Goal: Information Seeking & Learning: Learn about a topic

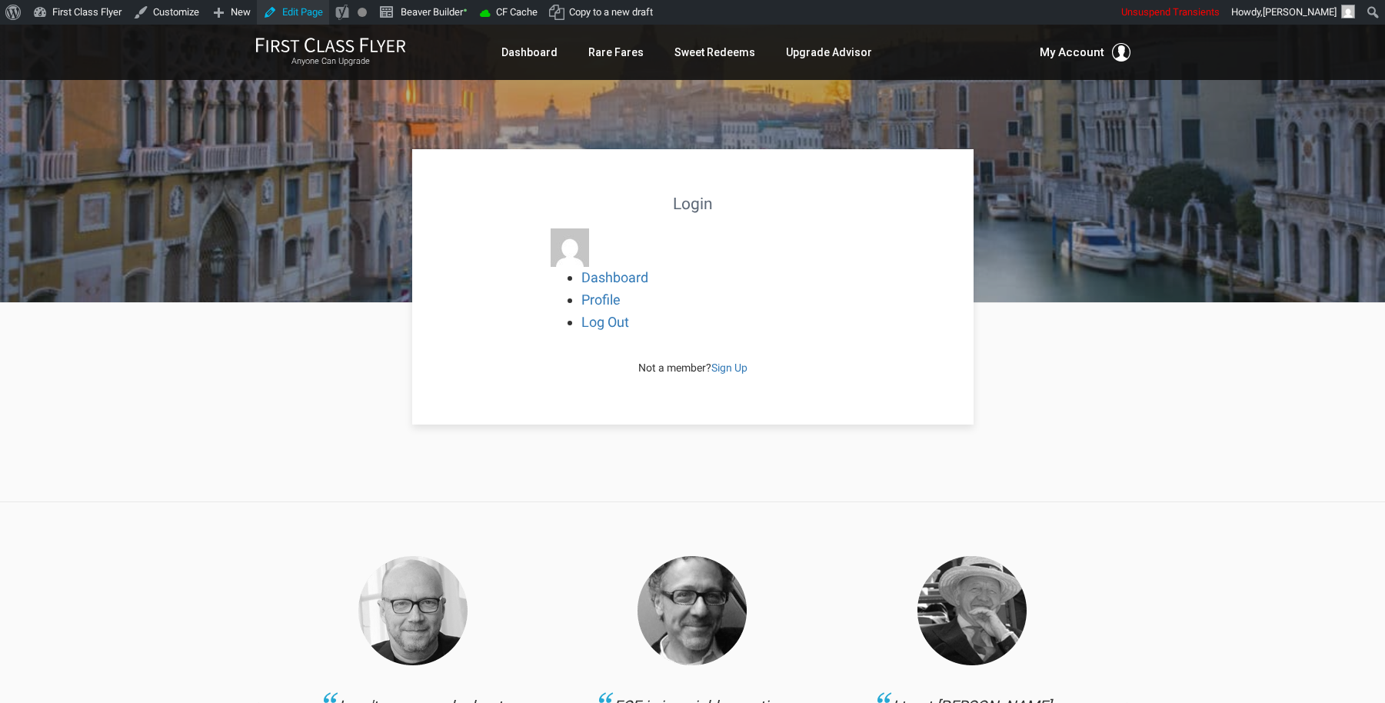
click at [314, 11] on link "Edit Page" at bounding box center [293, 12] width 72 height 25
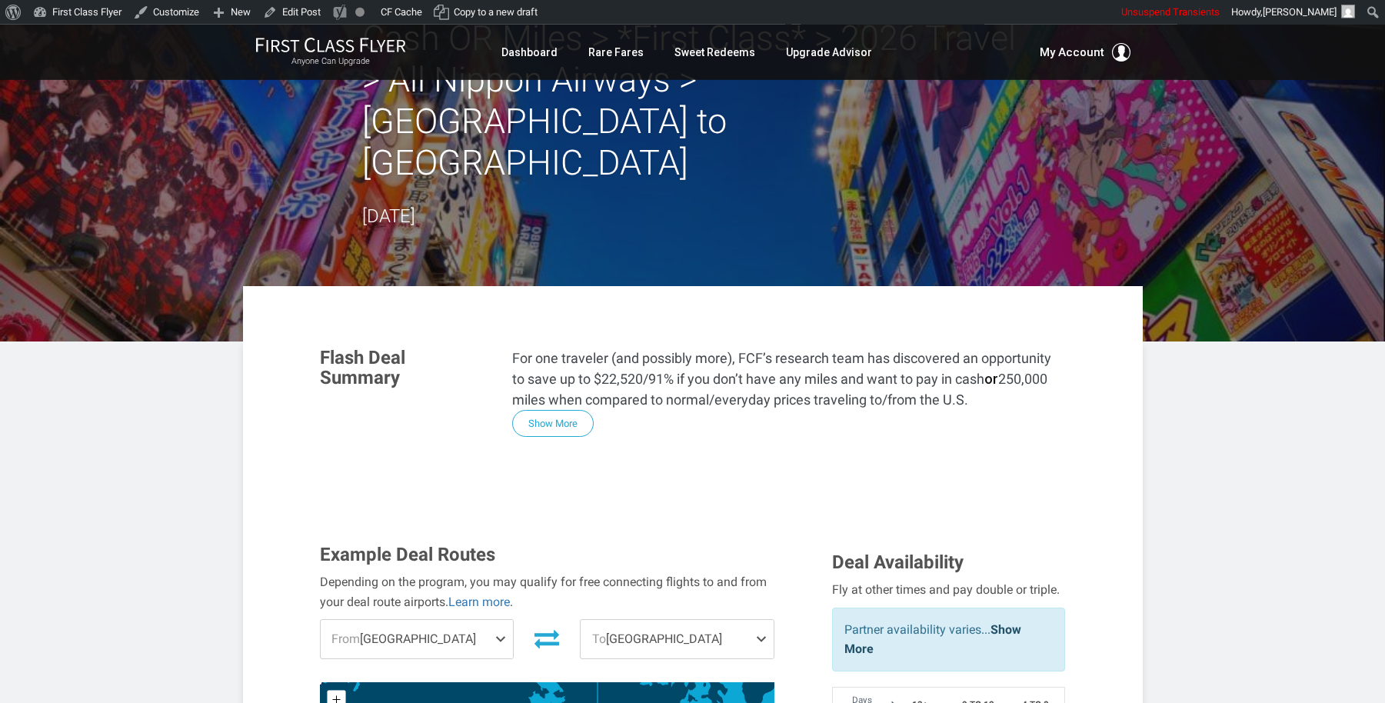
scroll to position [135, 0]
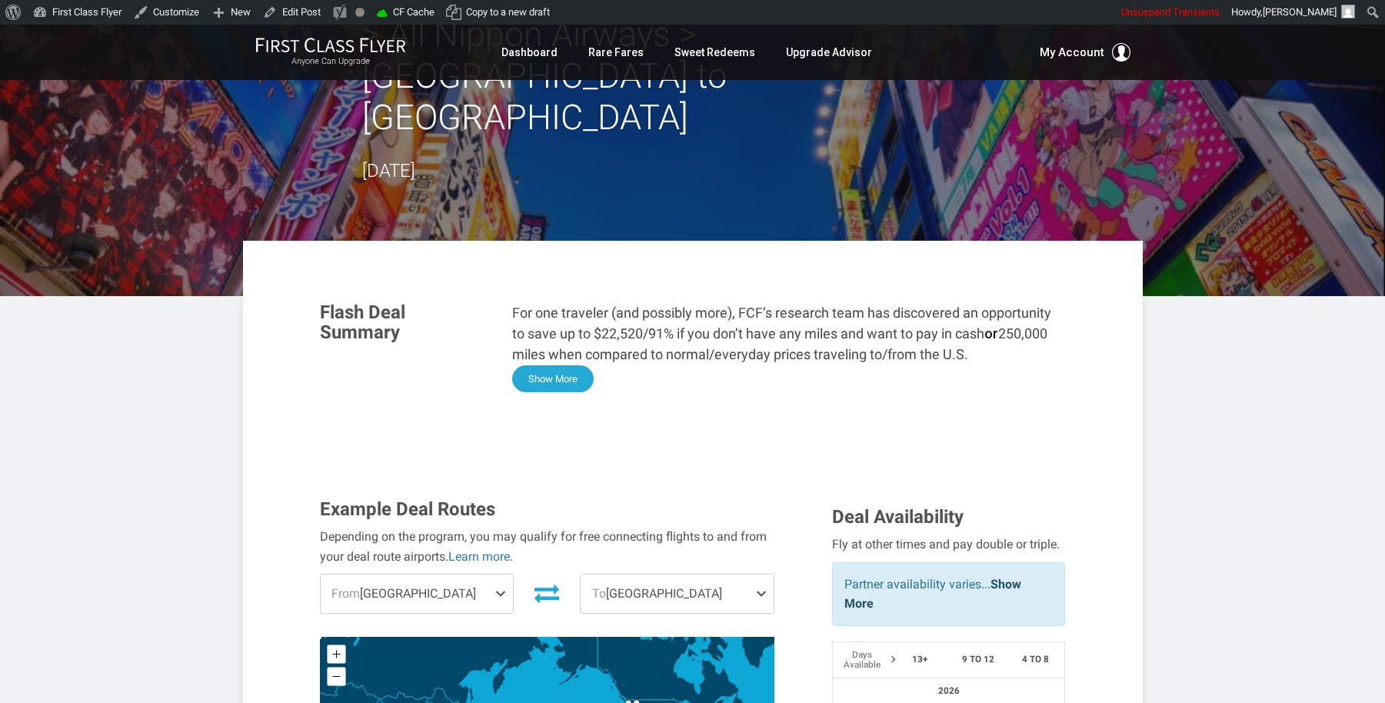
click at [578, 365] on button "Show More" at bounding box center [553, 378] width 82 height 27
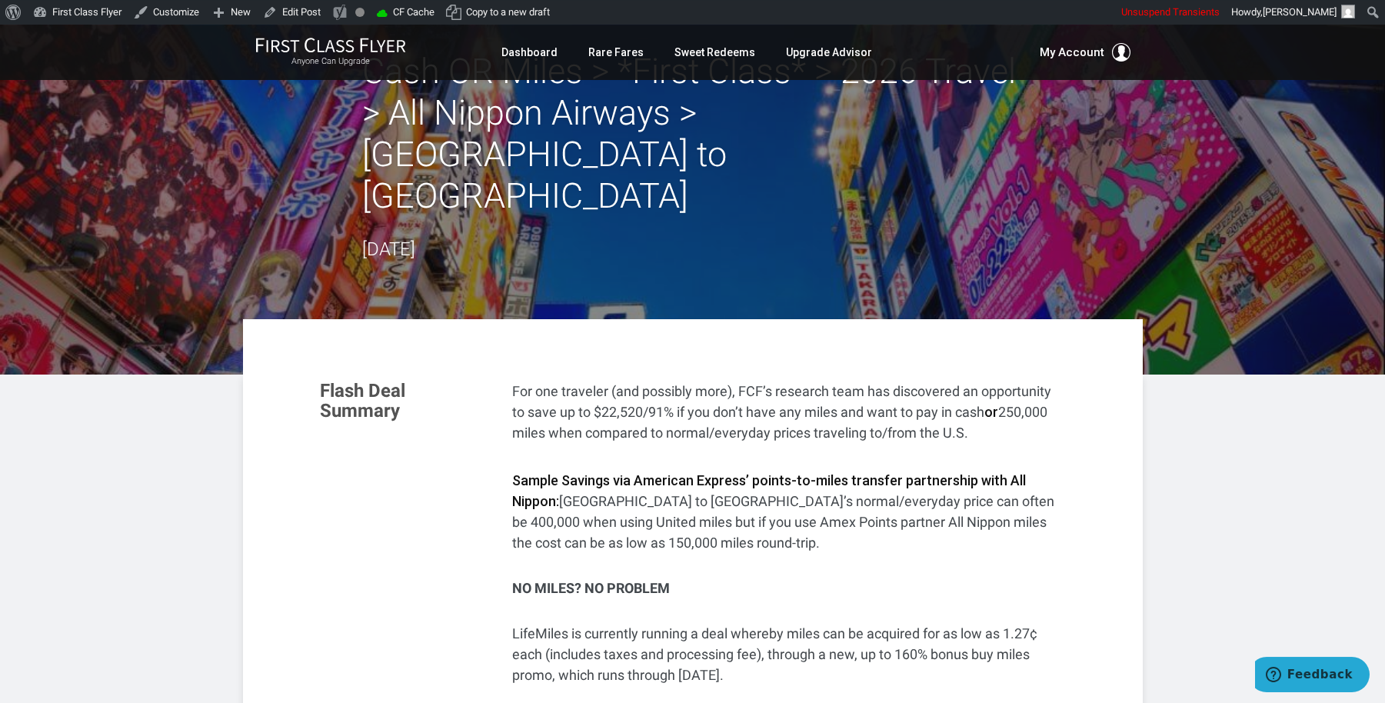
scroll to position [0, 0]
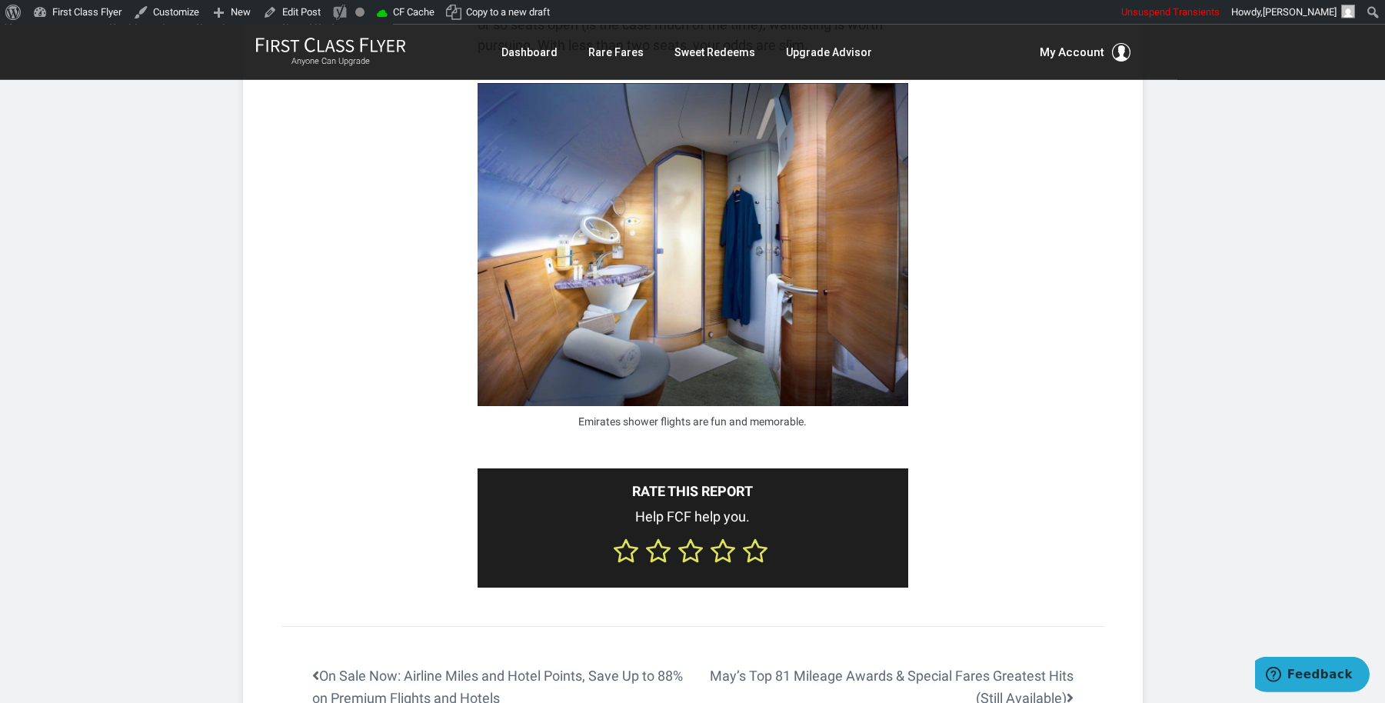
scroll to position [5623, 0]
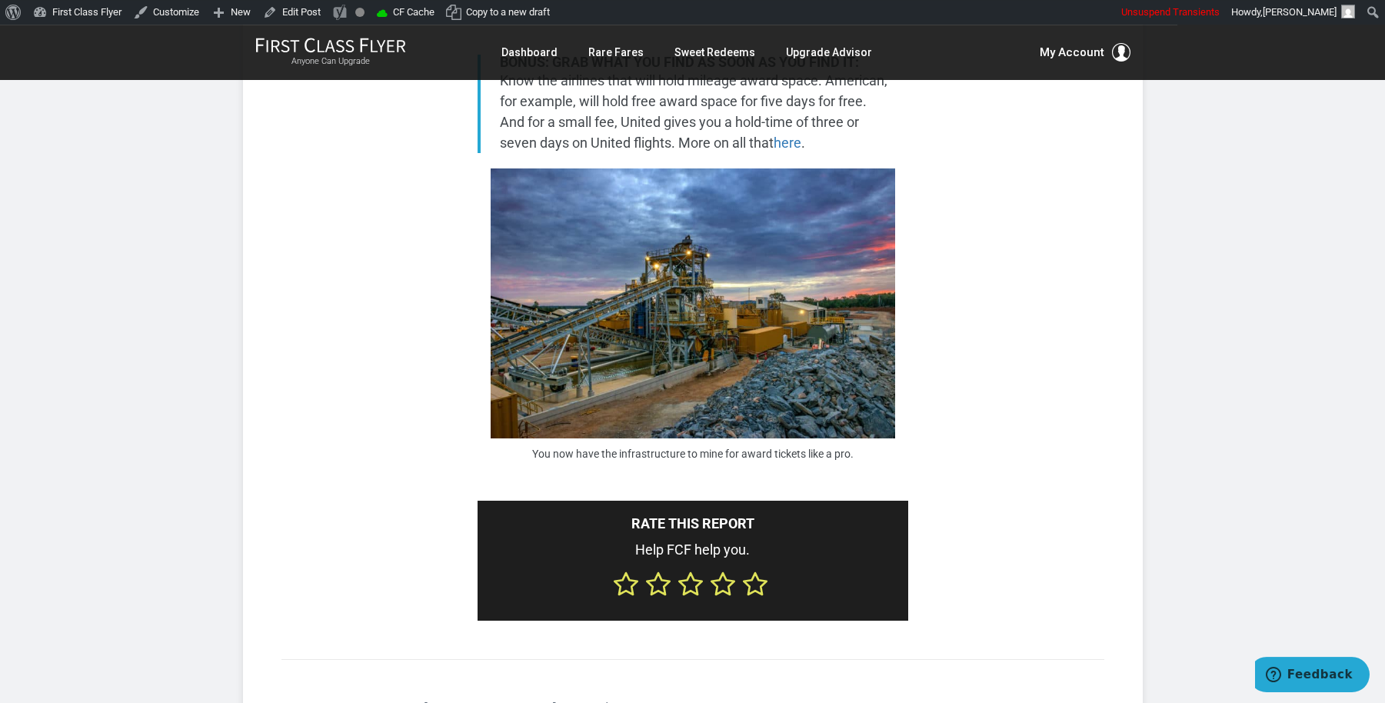
scroll to position [5230, 0]
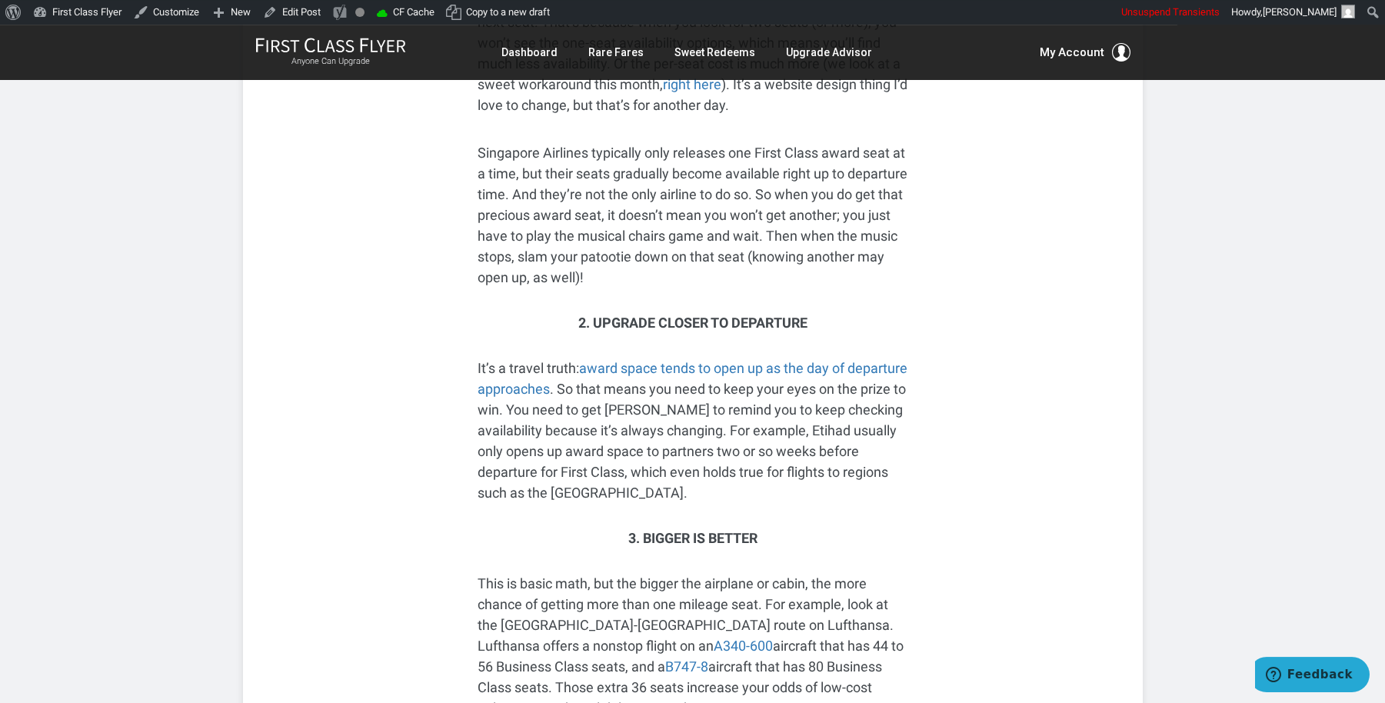
scroll to position [1366, 0]
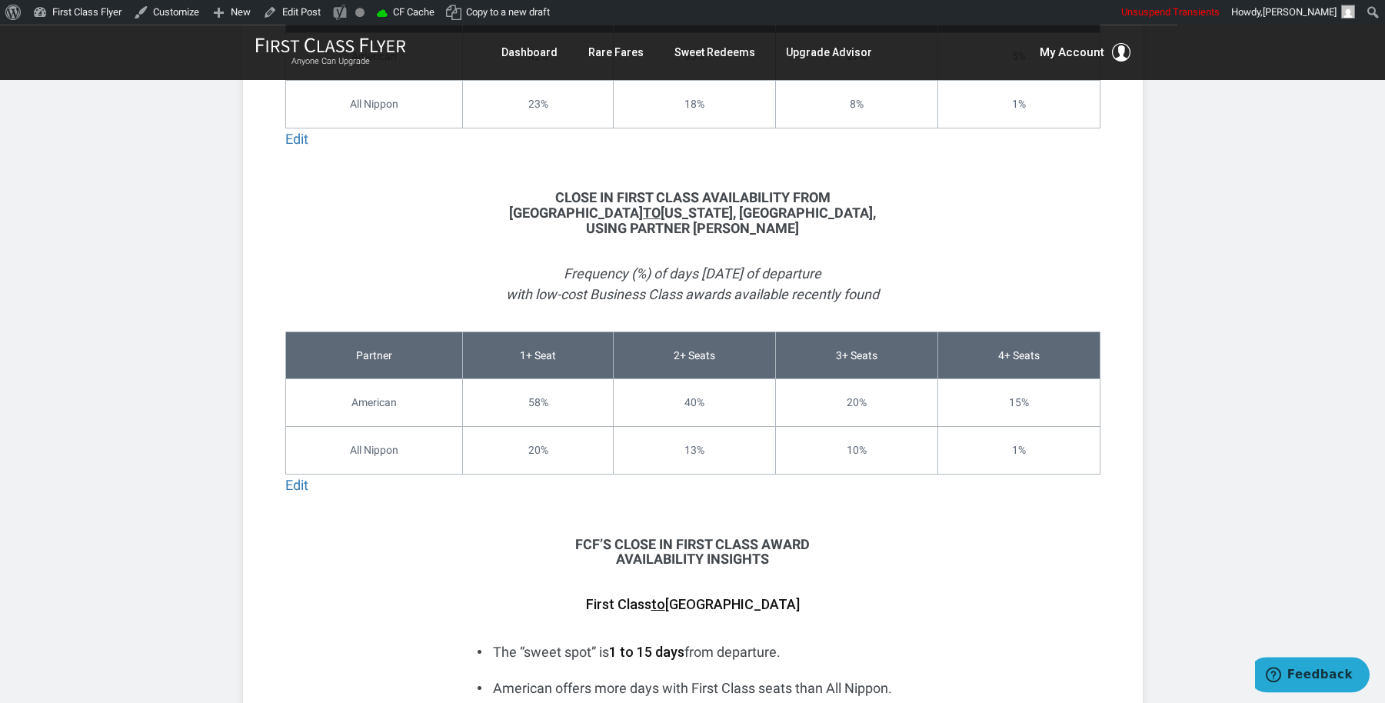
scroll to position [3285, 0]
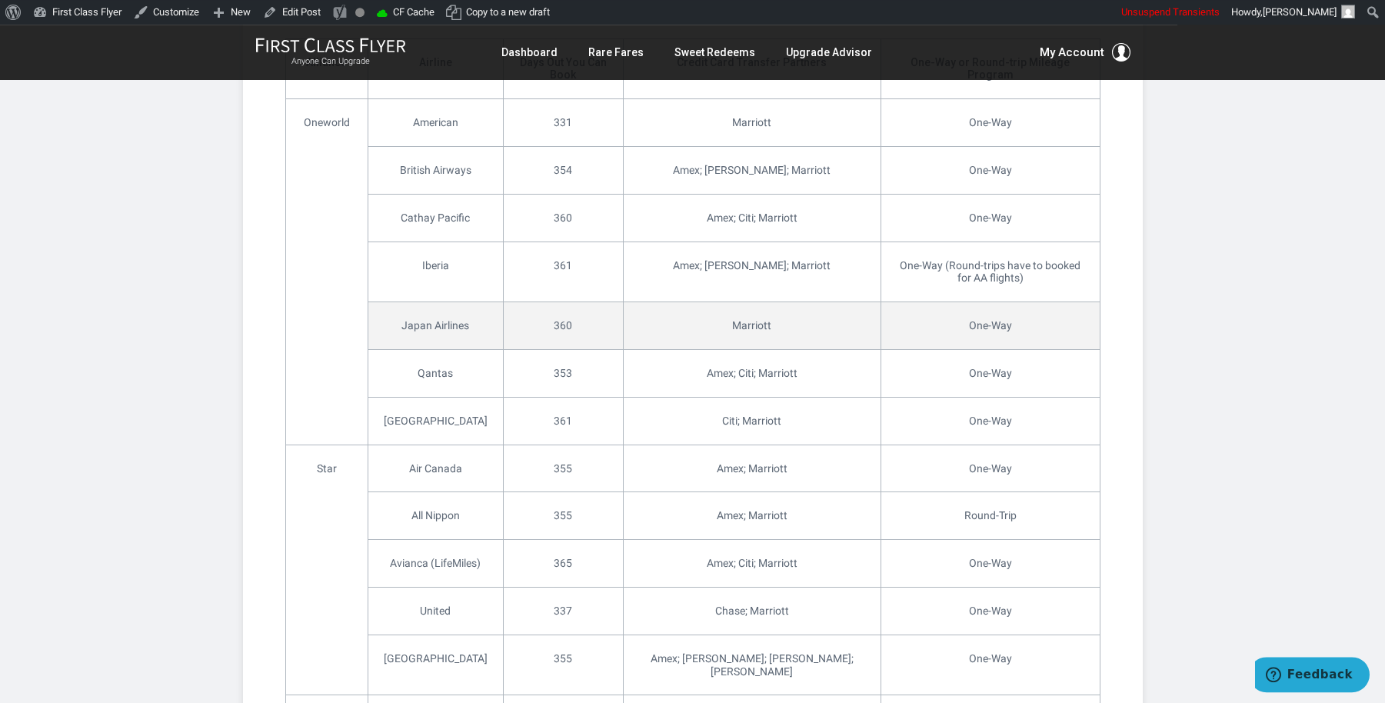
scroll to position [1833, 0]
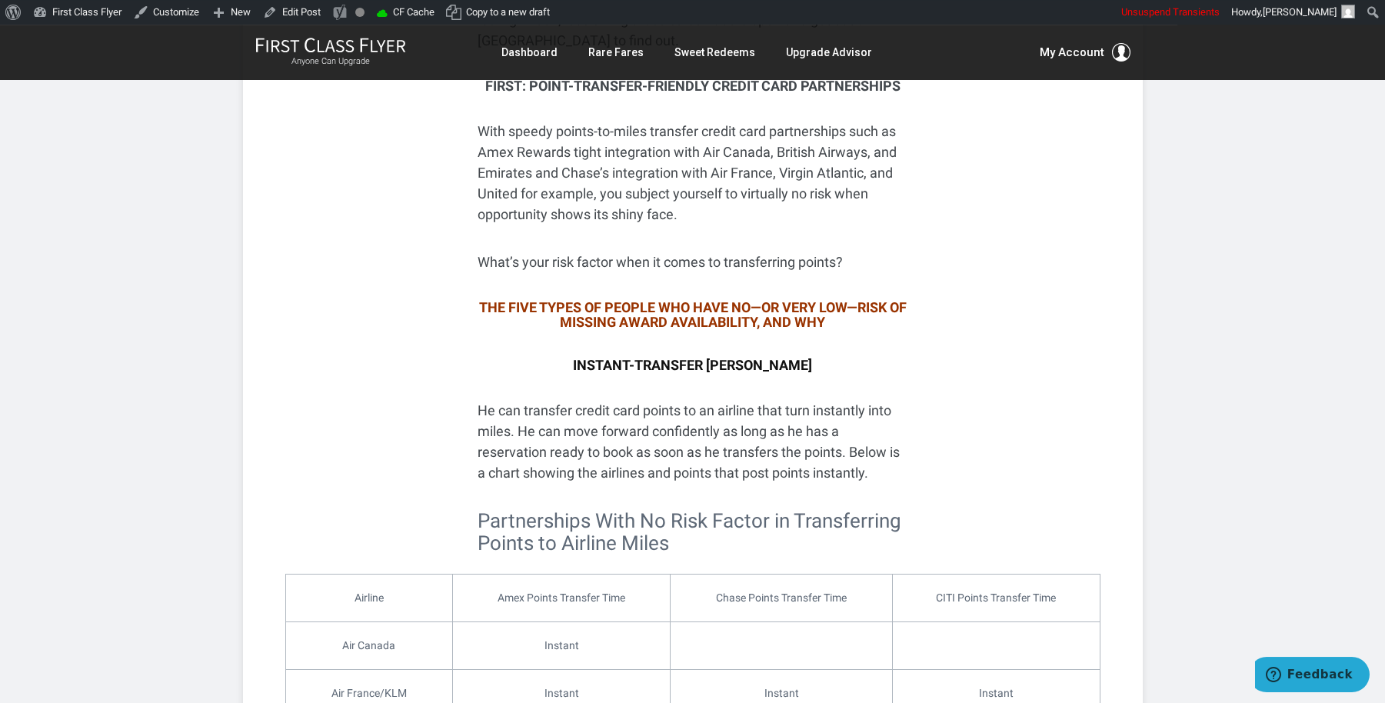
scroll to position [812, 0]
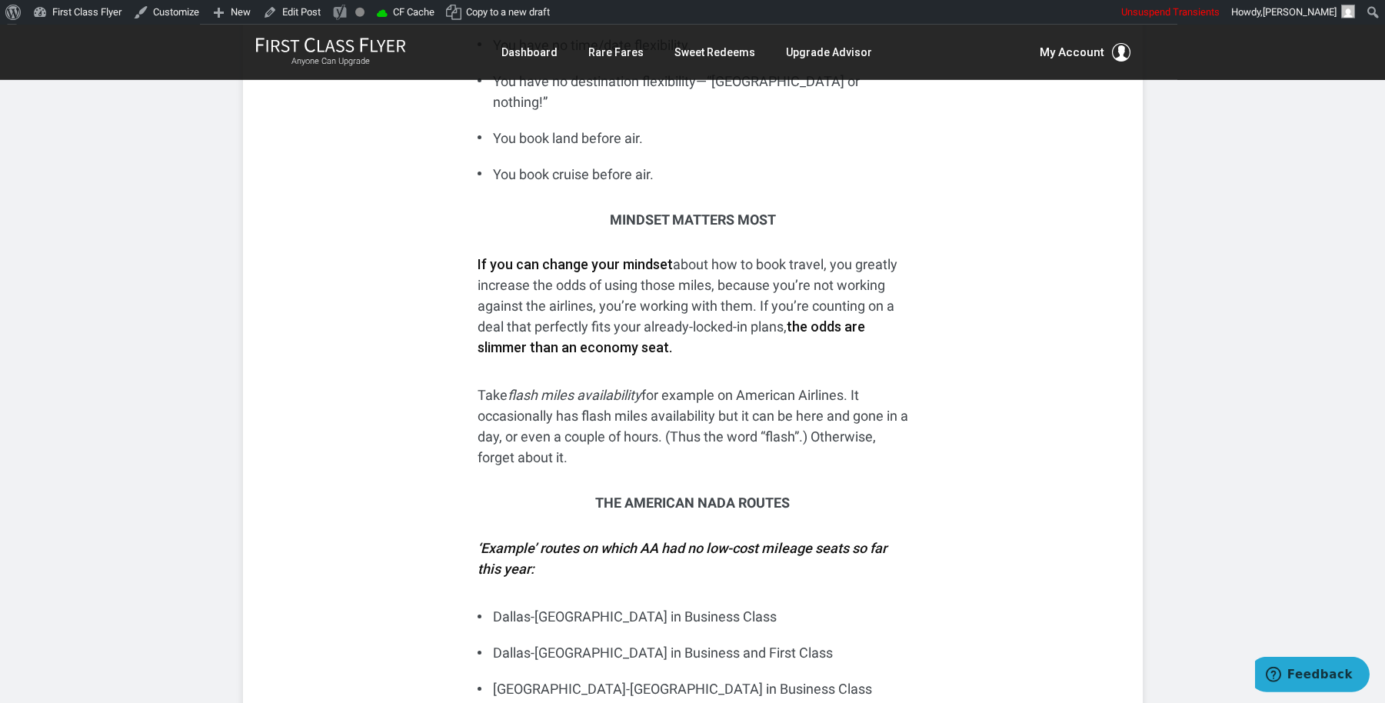
scroll to position [1550, 0]
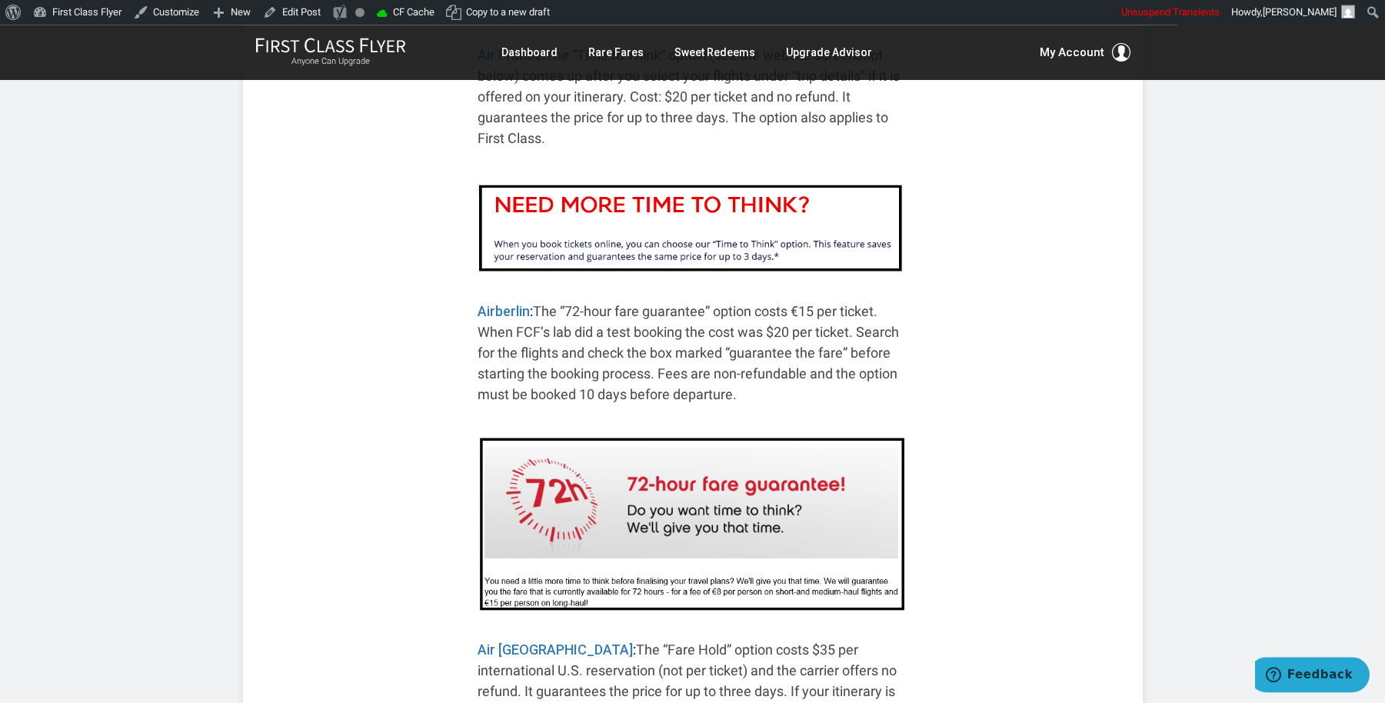
scroll to position [1821, 0]
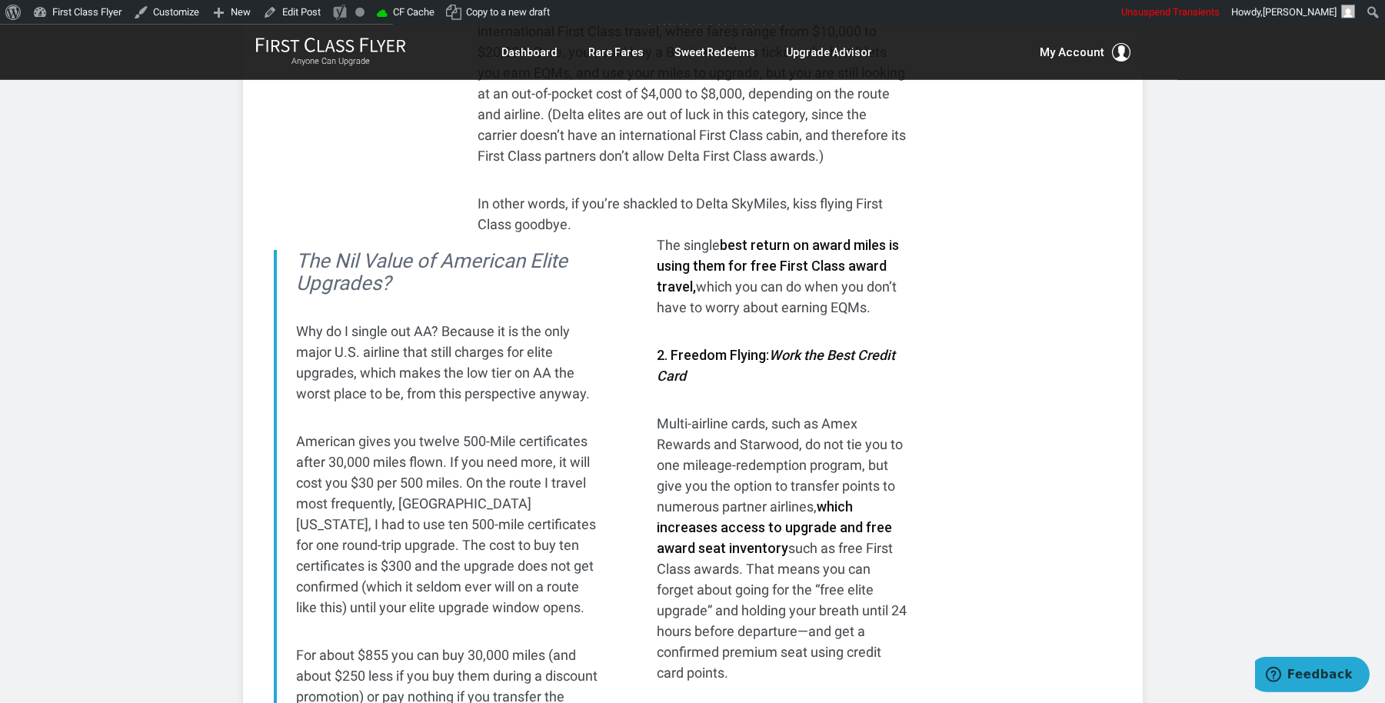
scroll to position [1870, 0]
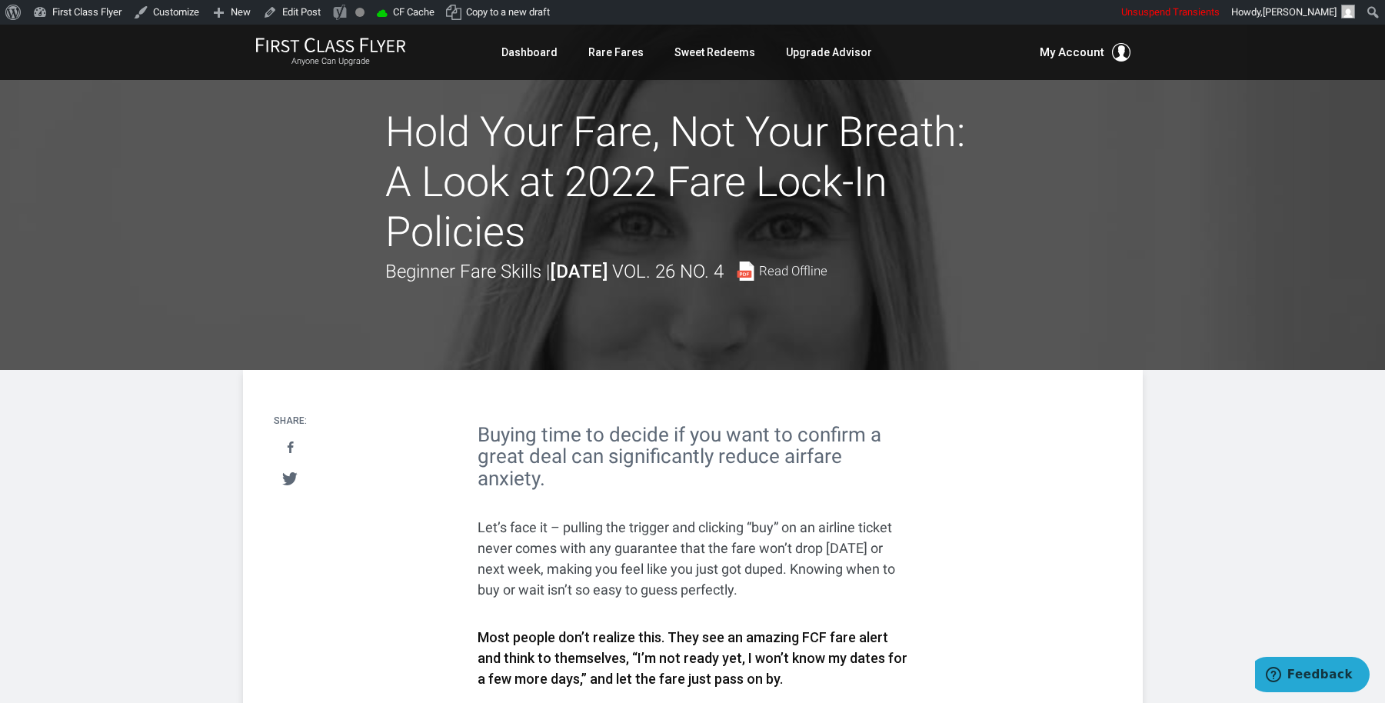
click at [1158, 313] on div at bounding box center [692, 197] width 1385 height 345
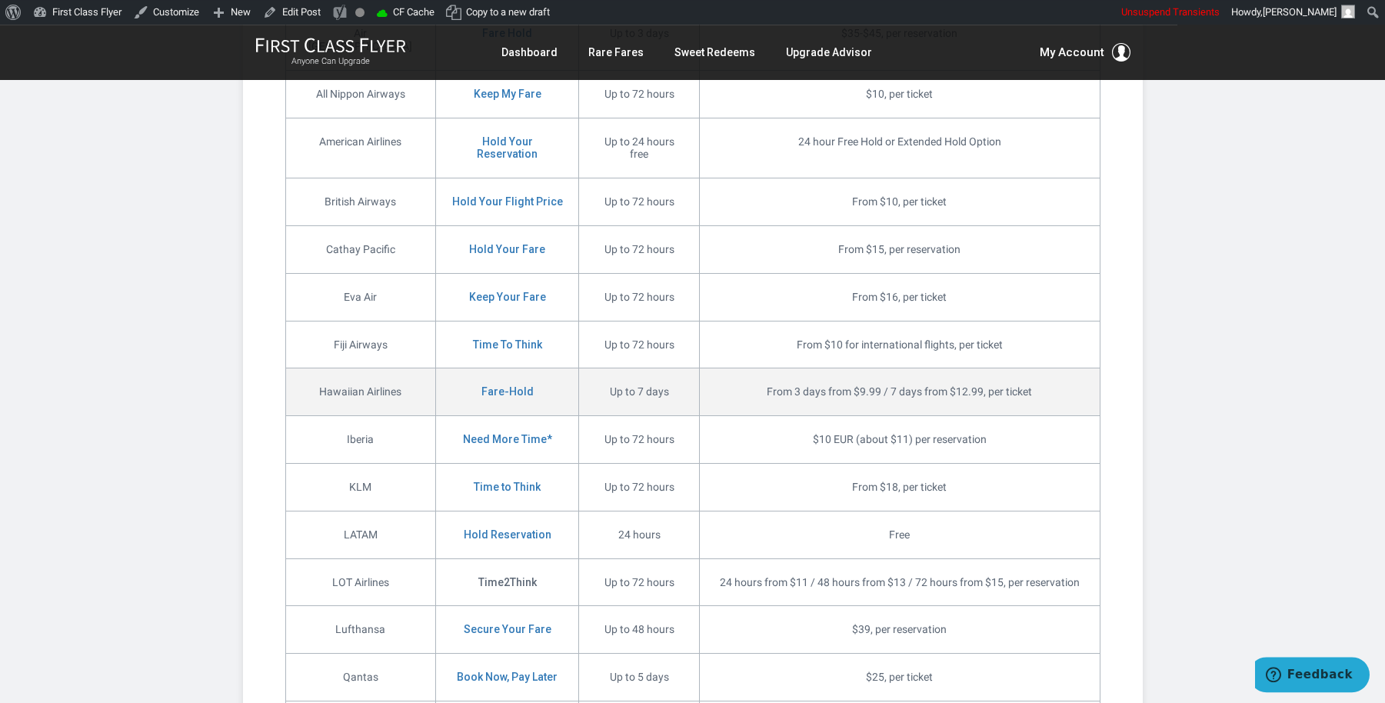
scroll to position [2486, 0]
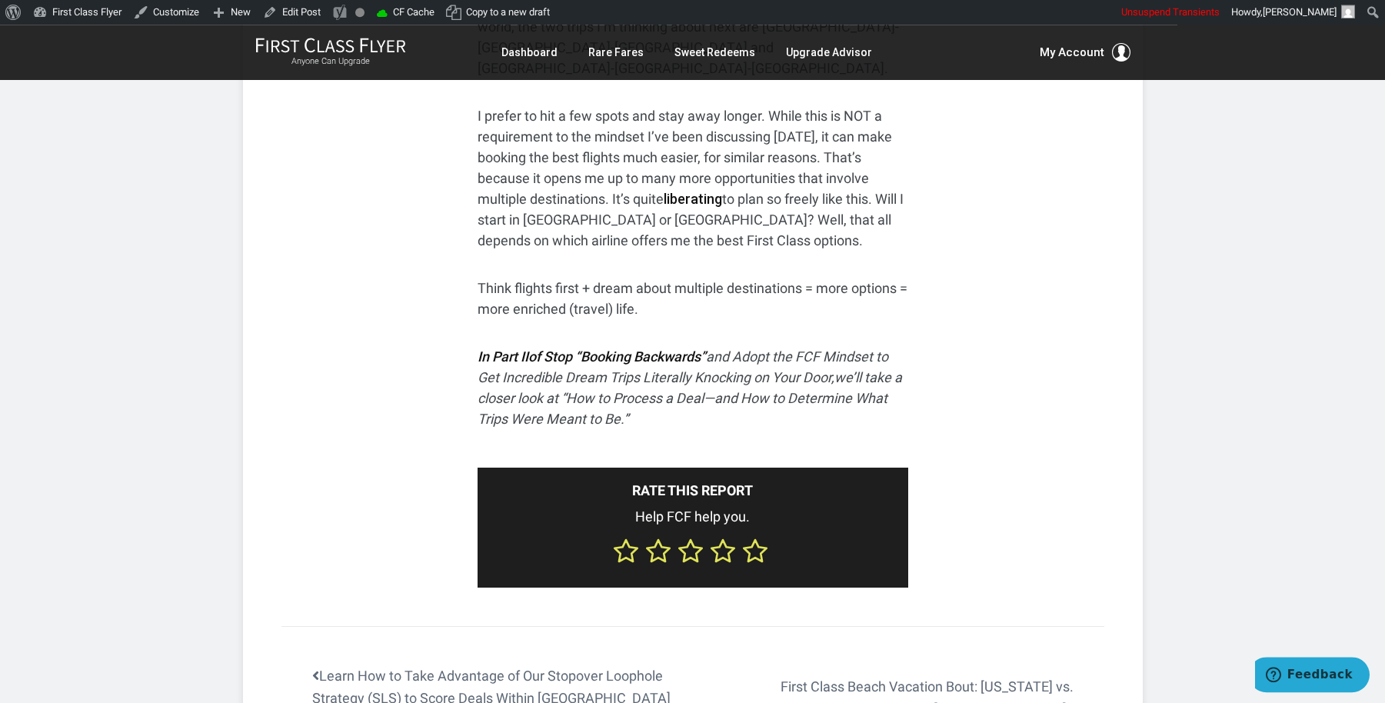
scroll to position [3999, 0]
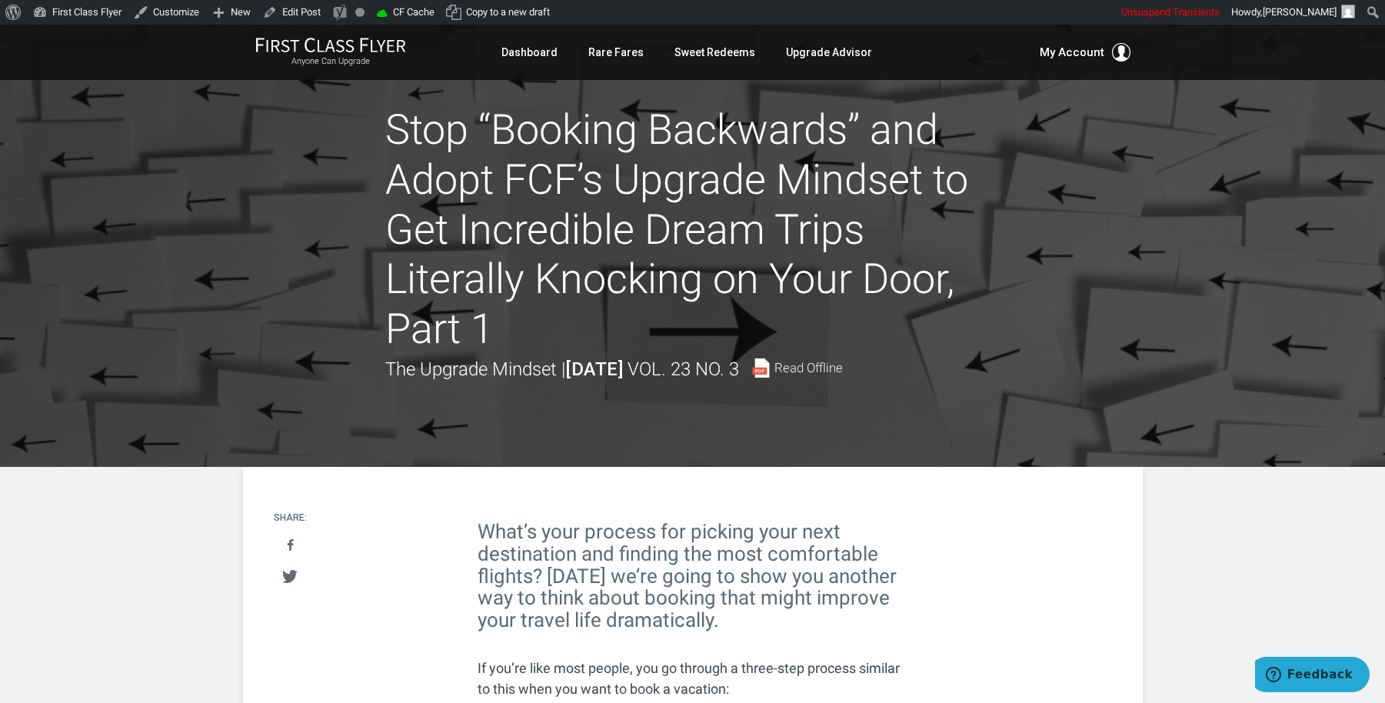
scroll to position [0, 0]
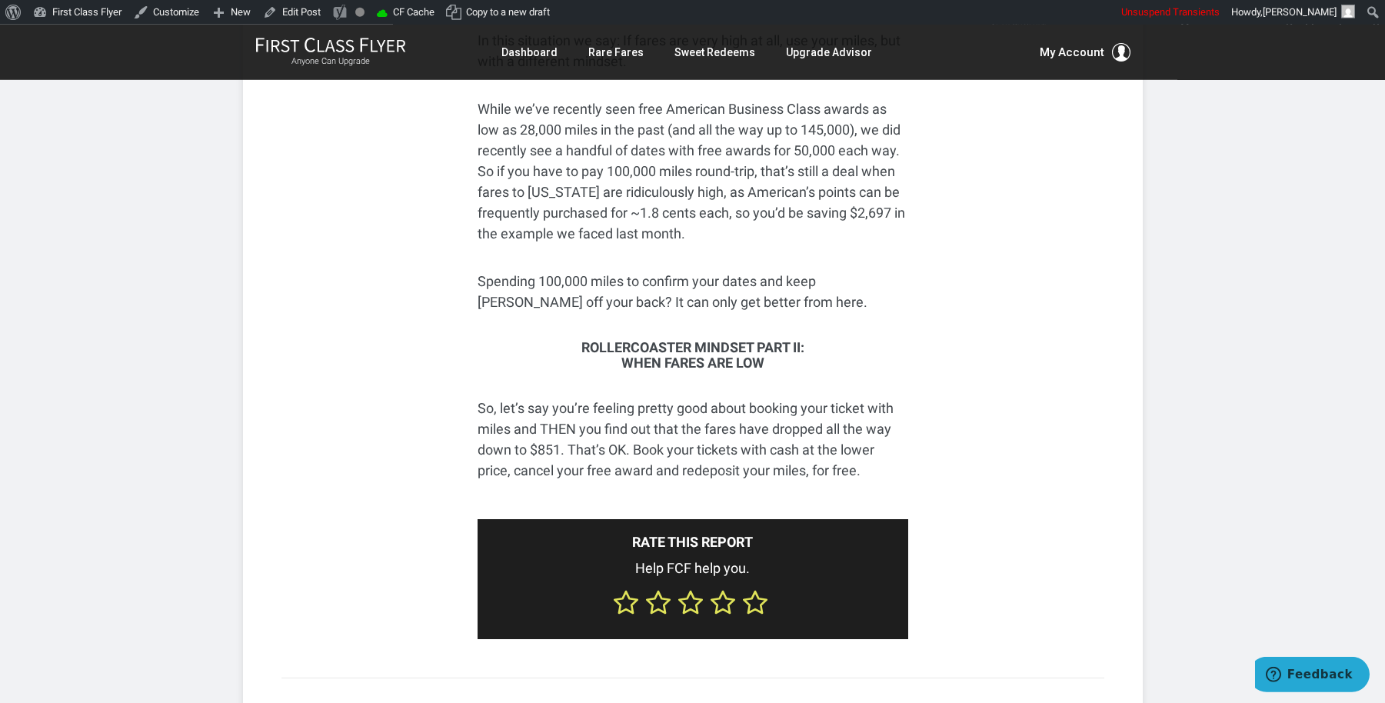
scroll to position [1587, 0]
